Goal: Transaction & Acquisition: Purchase product/service

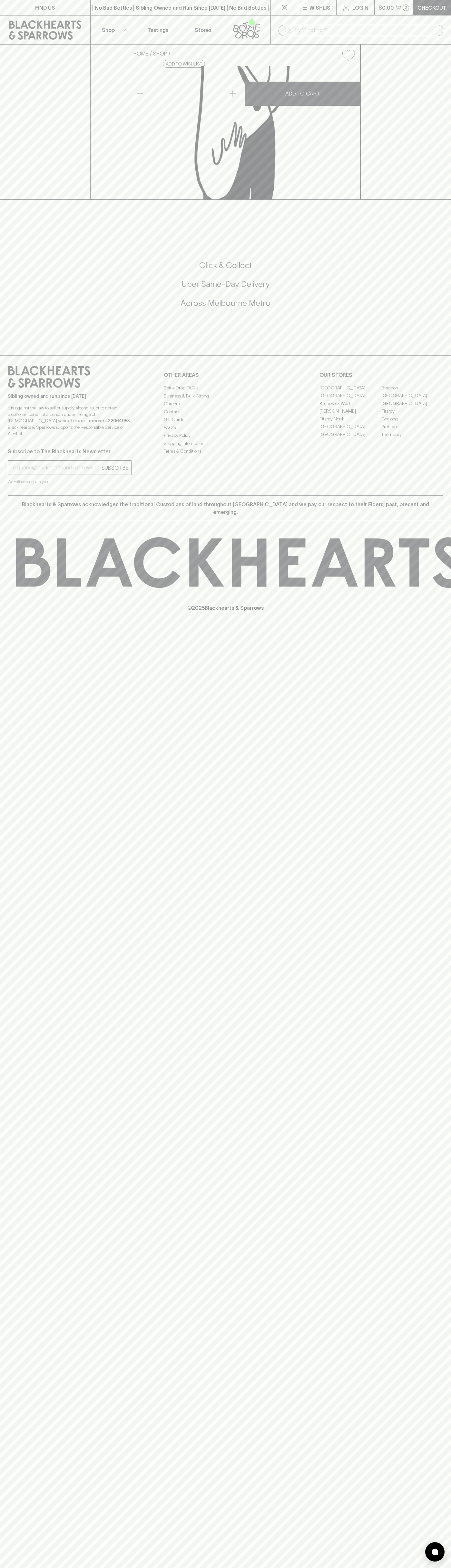
click at [317, 2] on button "Wishlist" at bounding box center [317, 7] width 38 height 15
click at [434, 1328] on div at bounding box center [226, 784] width 451 height 1568
click at [91, 1567] on html "FIND US | No Bad Bottles | Sibling Owned and Run Since [DATE] | No Bad Bottles …" at bounding box center [226, 784] width 451 height 1568
click at [15, 496] on div at bounding box center [226, 784] width 451 height 1568
